Goal: Task Accomplishment & Management: Use online tool/utility

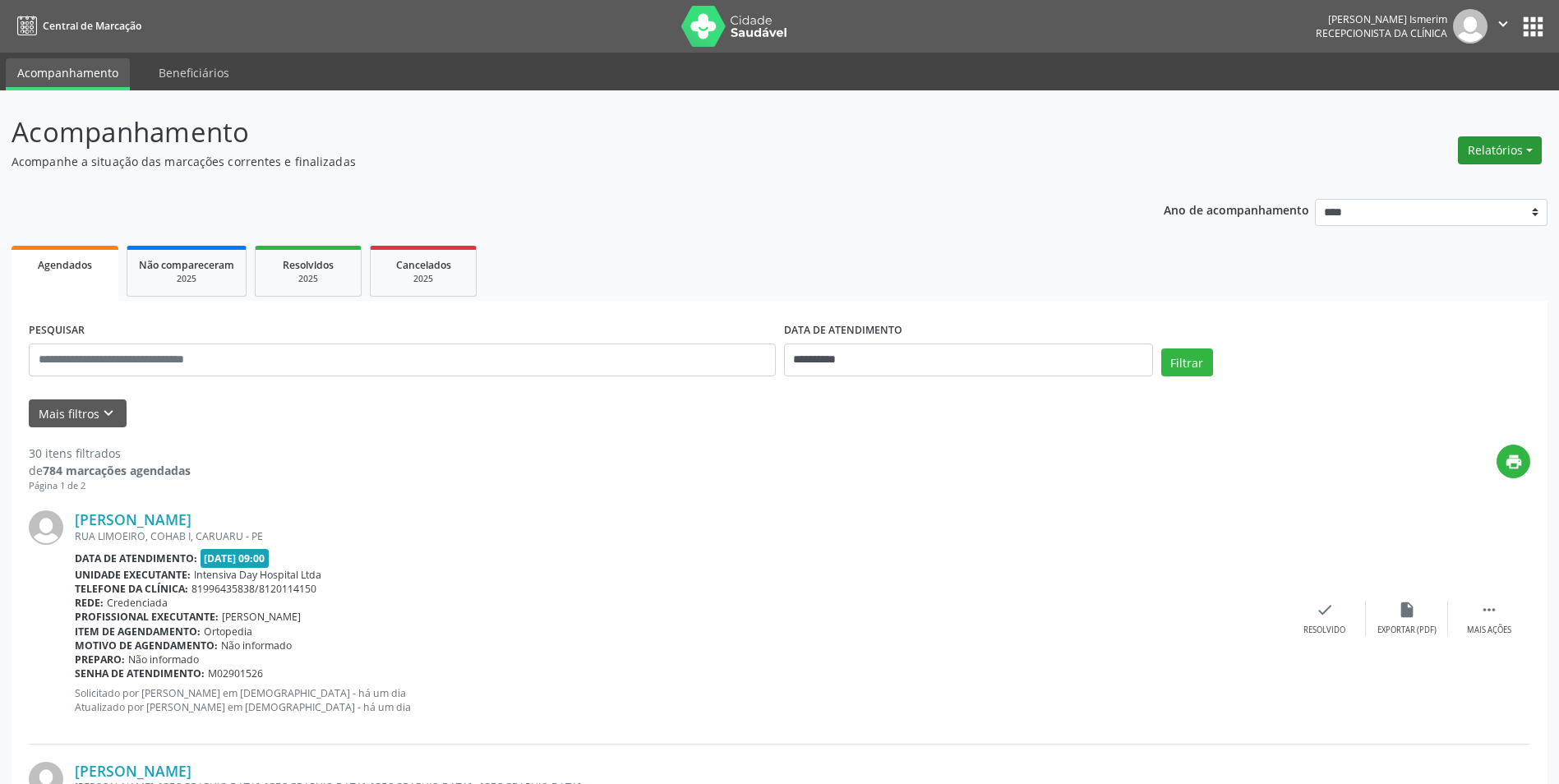
click at [1540, 160] on button "Relatórios" at bounding box center [1499, 150] width 84 height 28
click at [1490, 191] on link "Agendamentos" at bounding box center [1453, 185] width 176 height 23
select select "*"
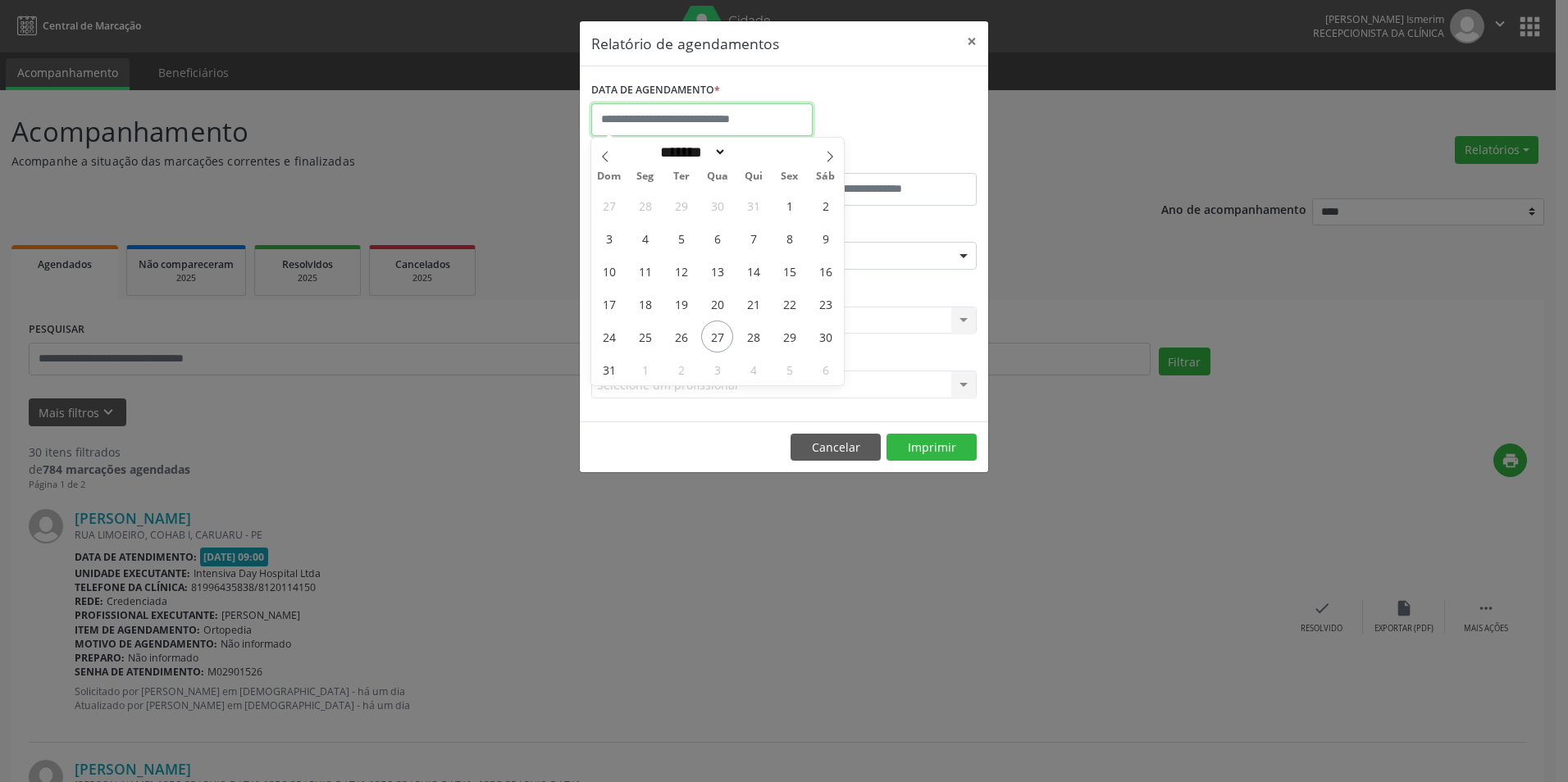
click at [685, 132] on input "text" at bounding box center [701, 120] width 221 height 33
click at [681, 371] on span "2" at bounding box center [681, 370] width 32 height 32
type input "**********"
click at [681, 371] on span "2" at bounding box center [681, 370] width 32 height 32
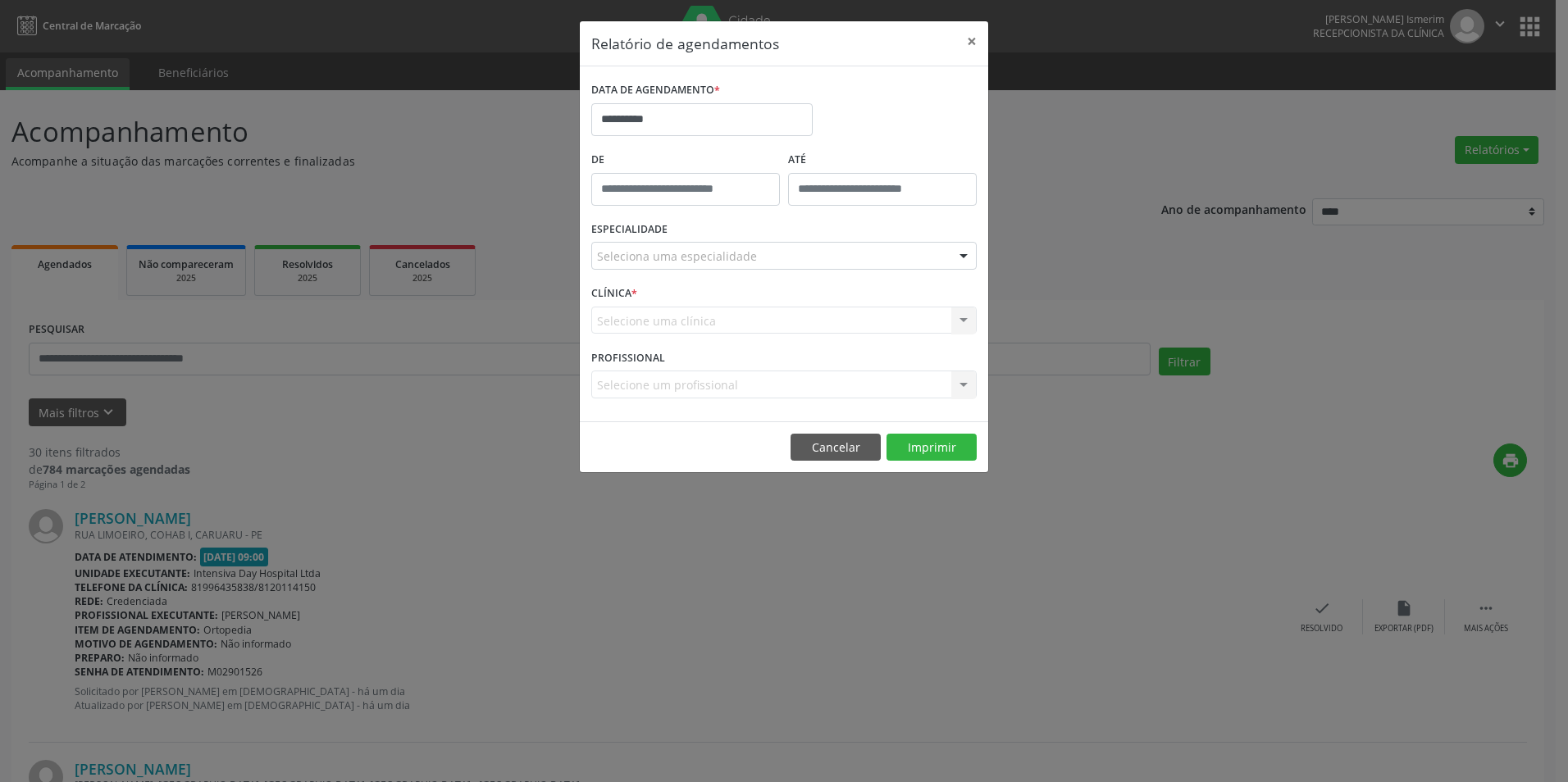
click at [728, 240] on div "ESPECIALIDADE Seleciona uma especialidade Todas as especialidades Alergologia A…" at bounding box center [783, 249] width 393 height 64
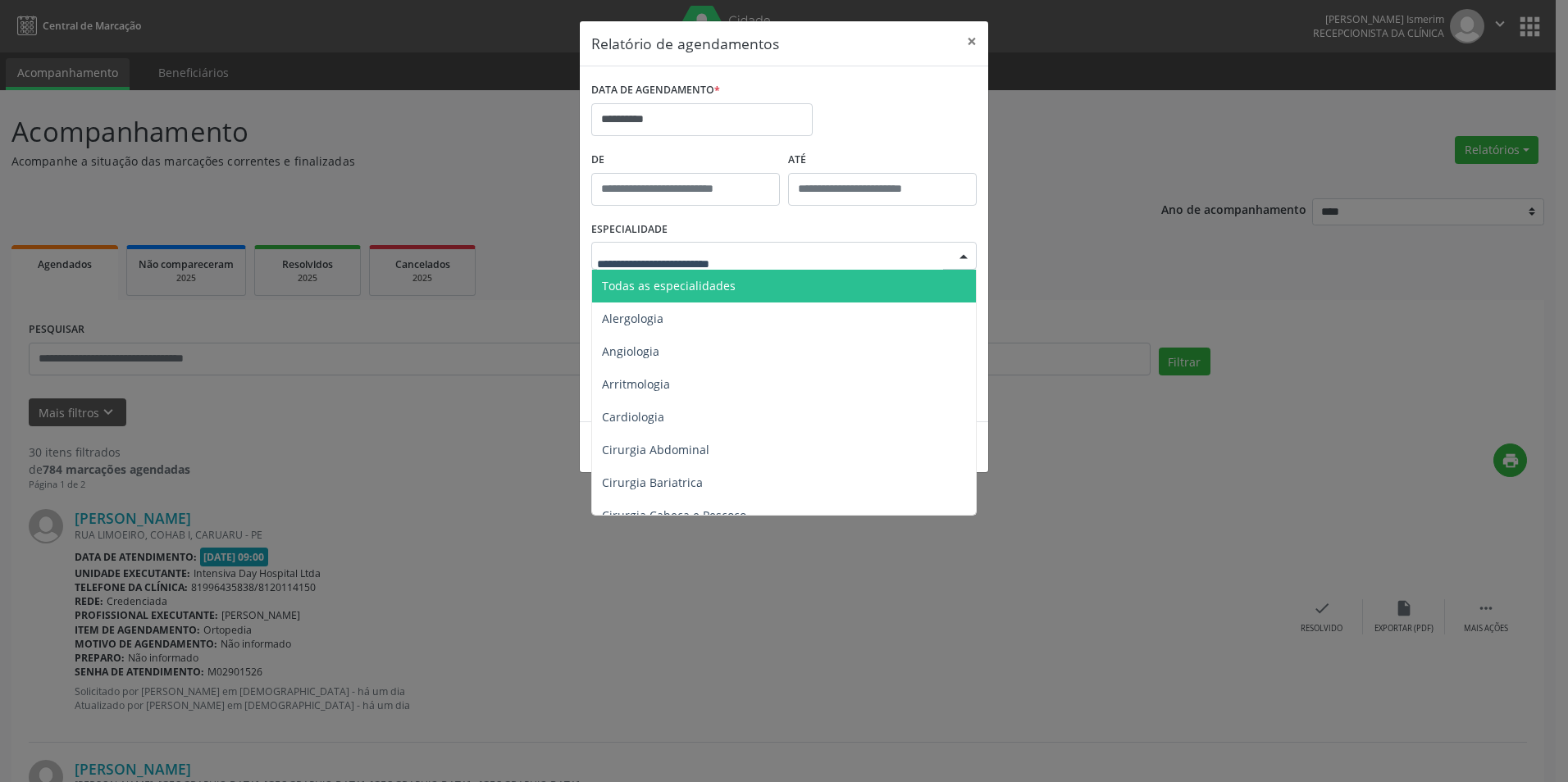
click at [720, 292] on span "Todas as especialidades" at bounding box center [669, 285] width 134 height 16
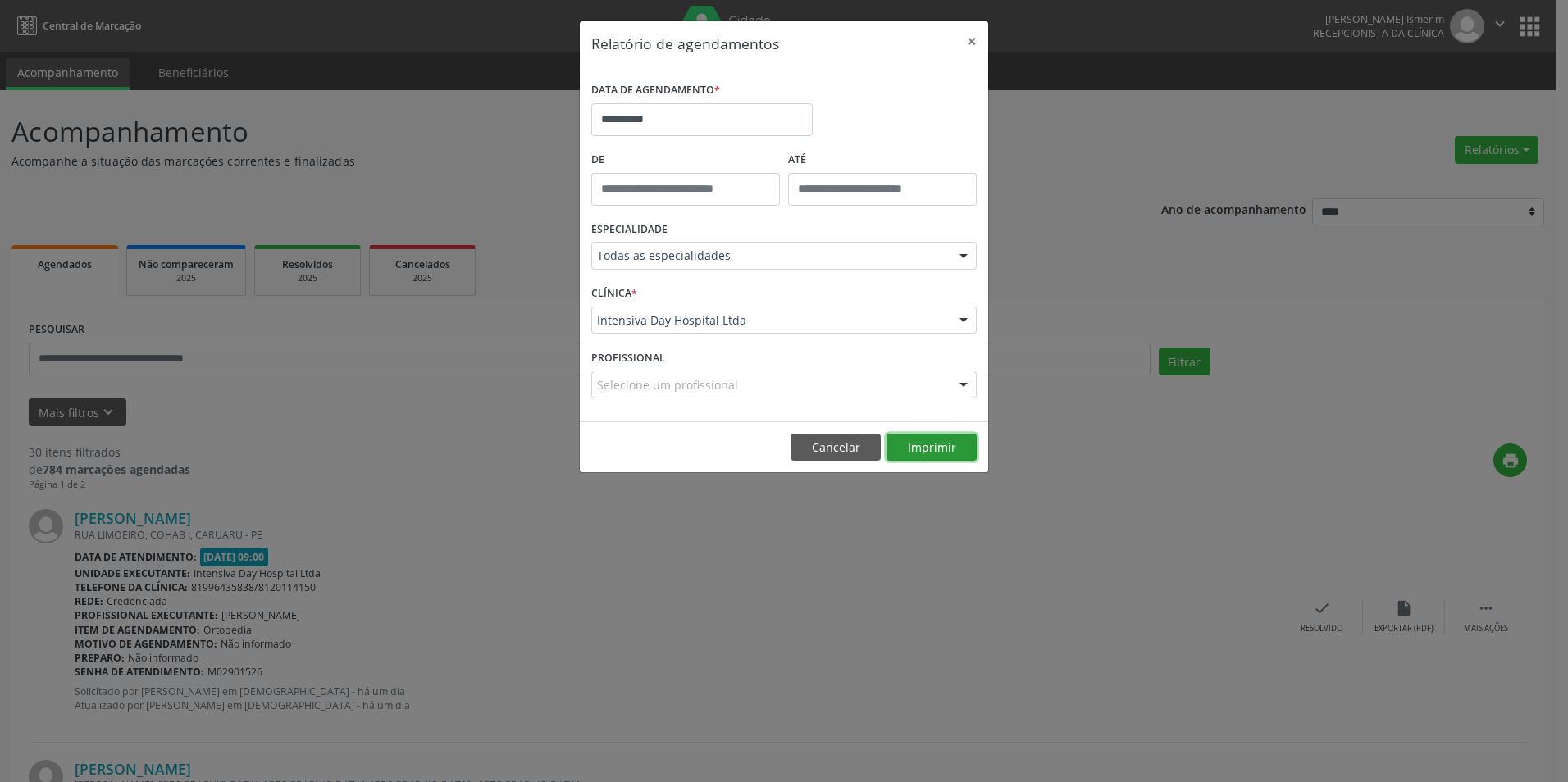
click at [934, 434] on button "Imprimir" at bounding box center [931, 447] width 90 height 28
